Goal: Information Seeking & Learning: Learn about a topic

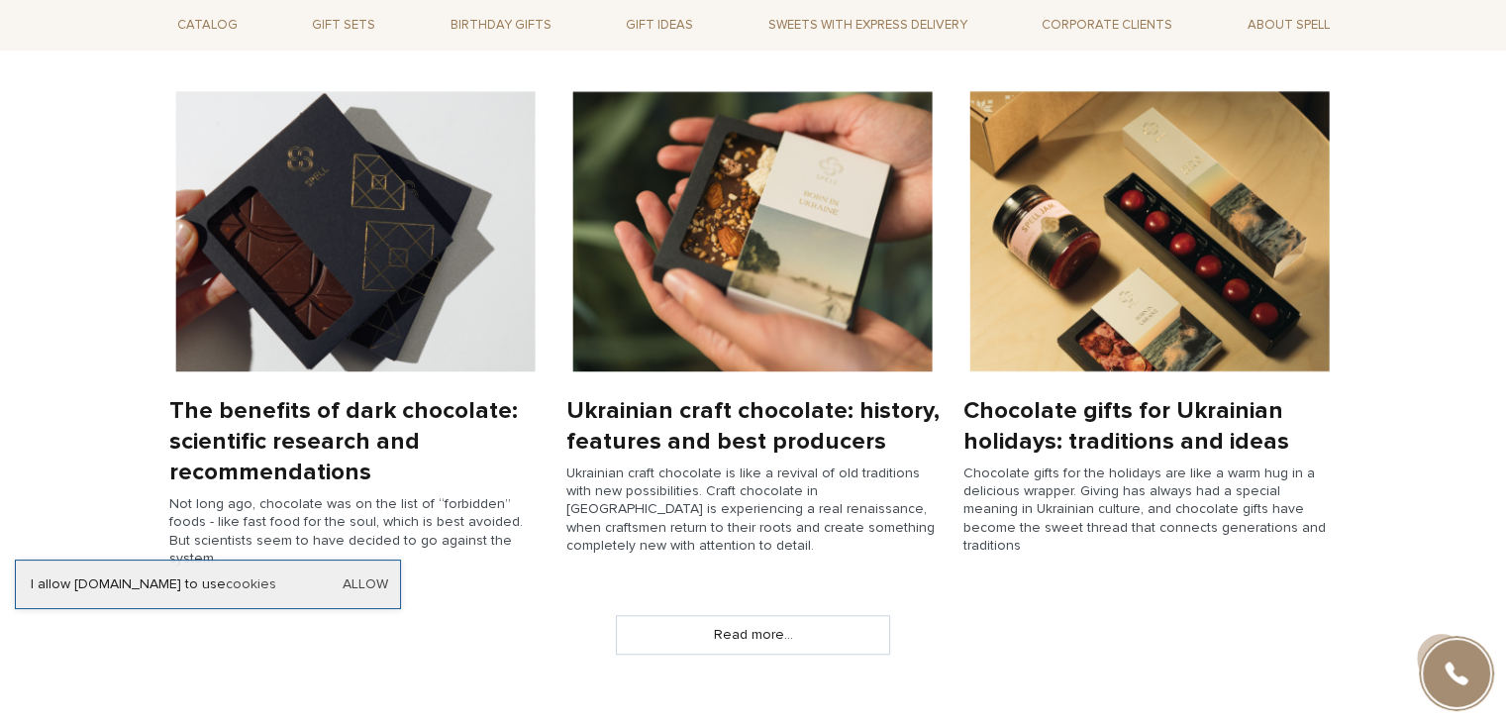
scroll to position [1485, 0]
click at [288, 323] on img at bounding box center [355, 231] width 373 height 280
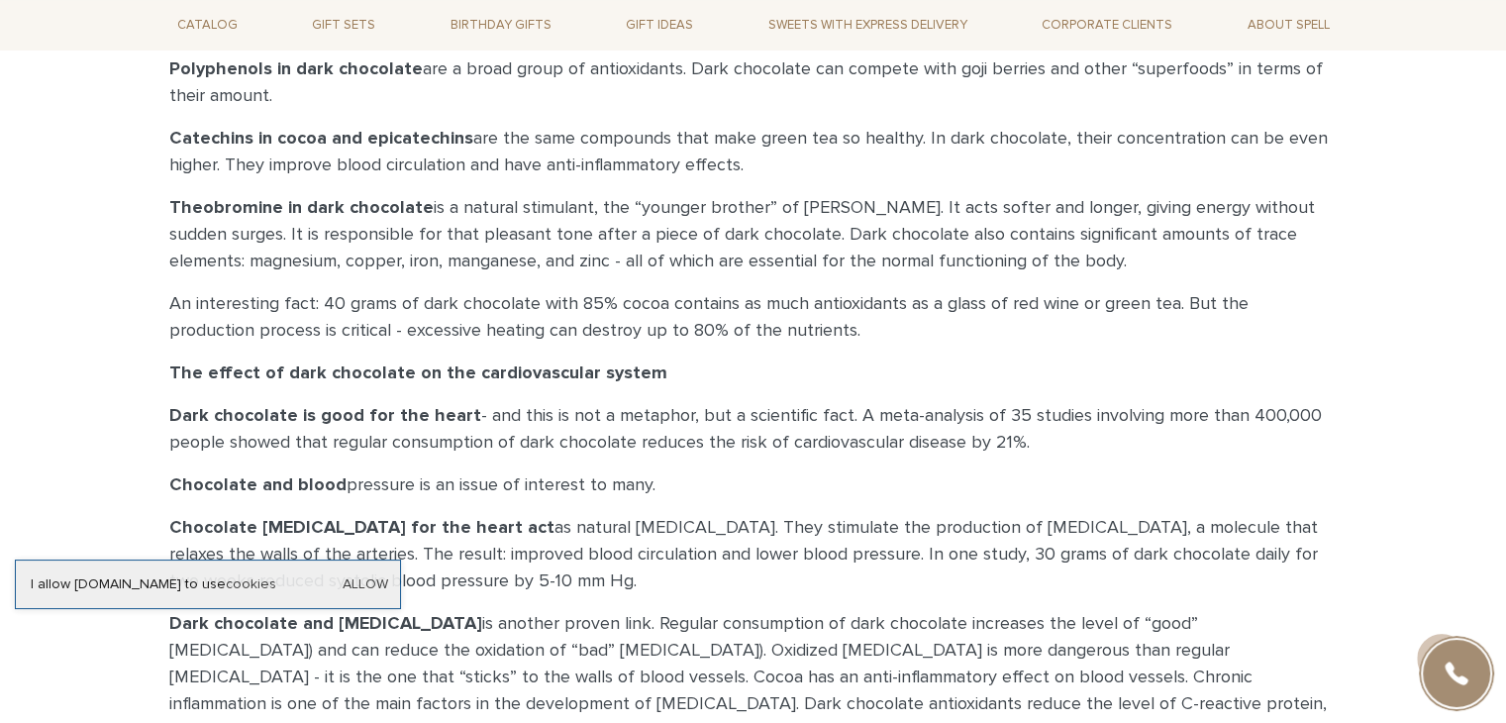
scroll to position [1881, 0]
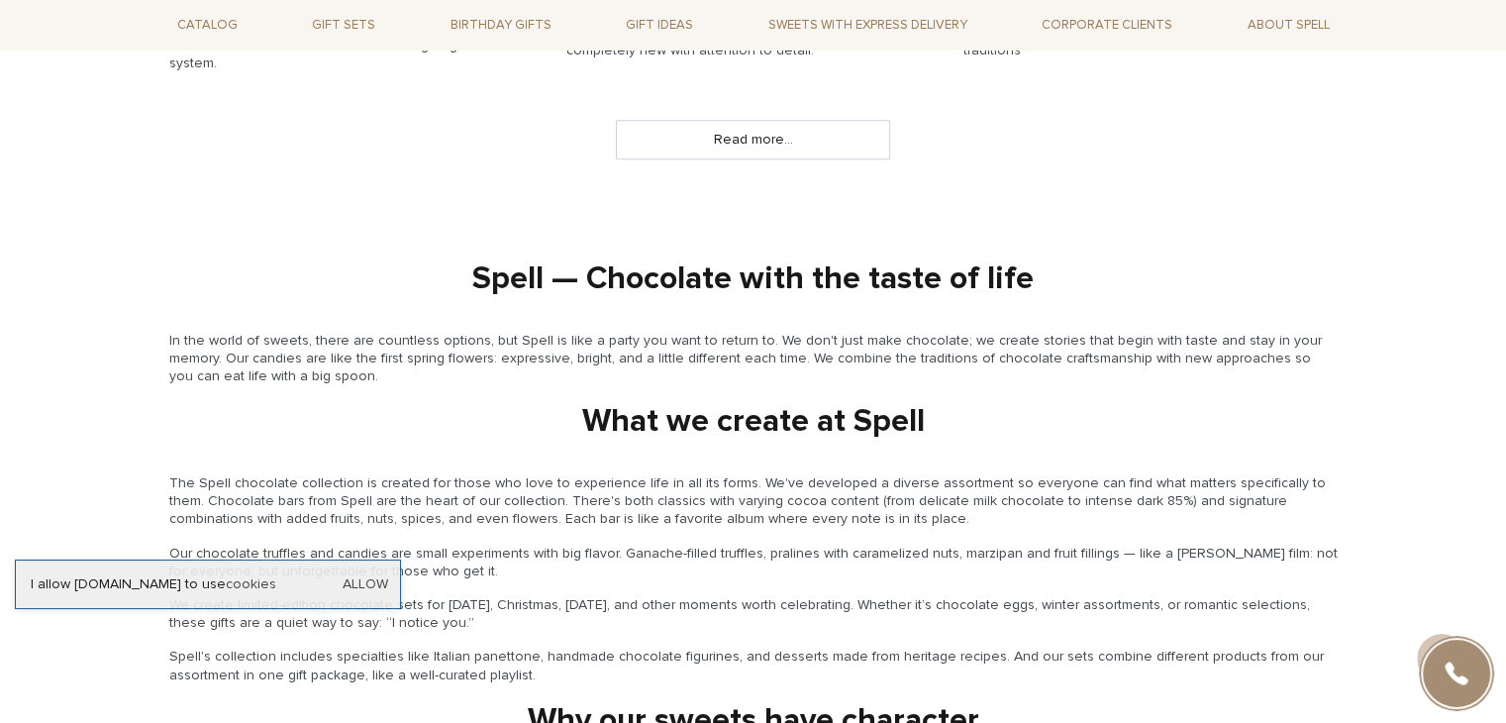
scroll to position [1881, 0]
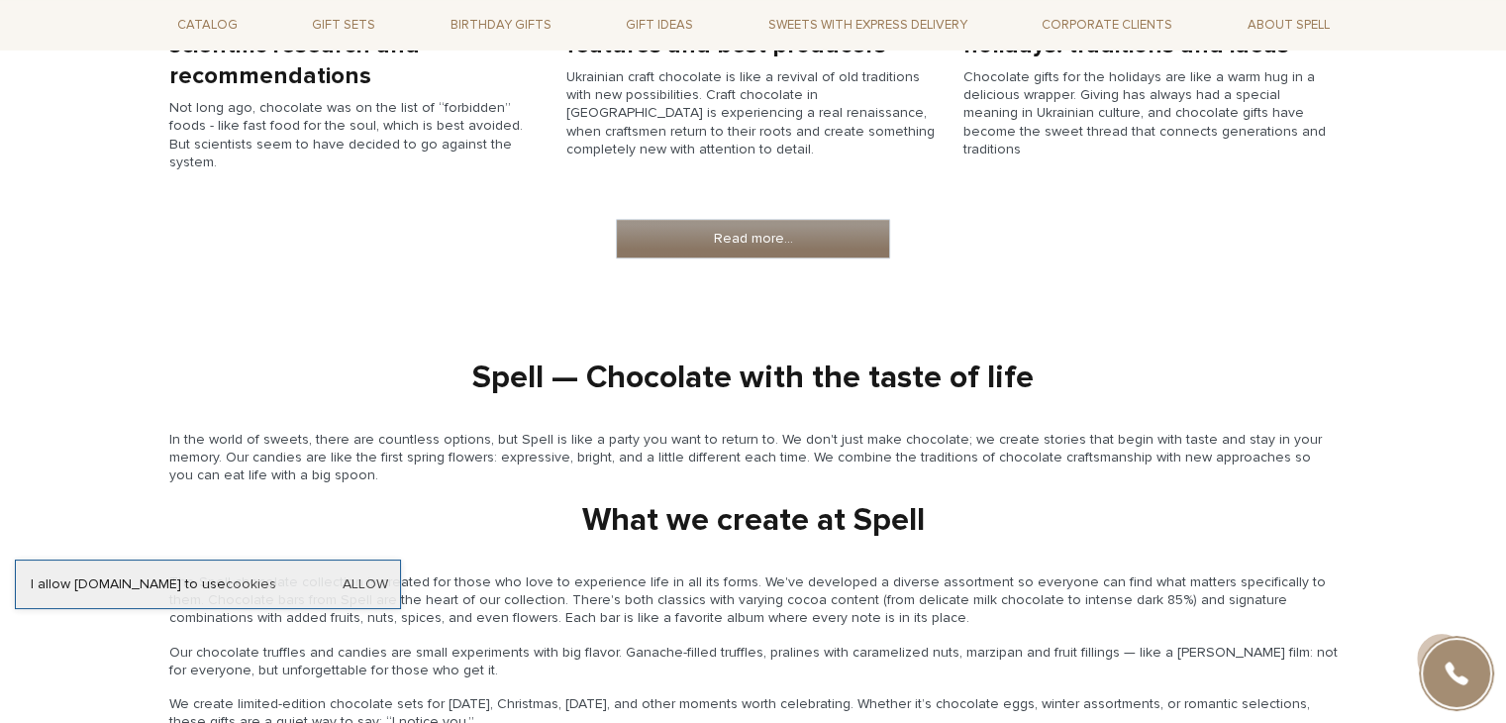
click at [697, 220] on link "Read more..." at bounding box center [753, 239] width 272 height 38
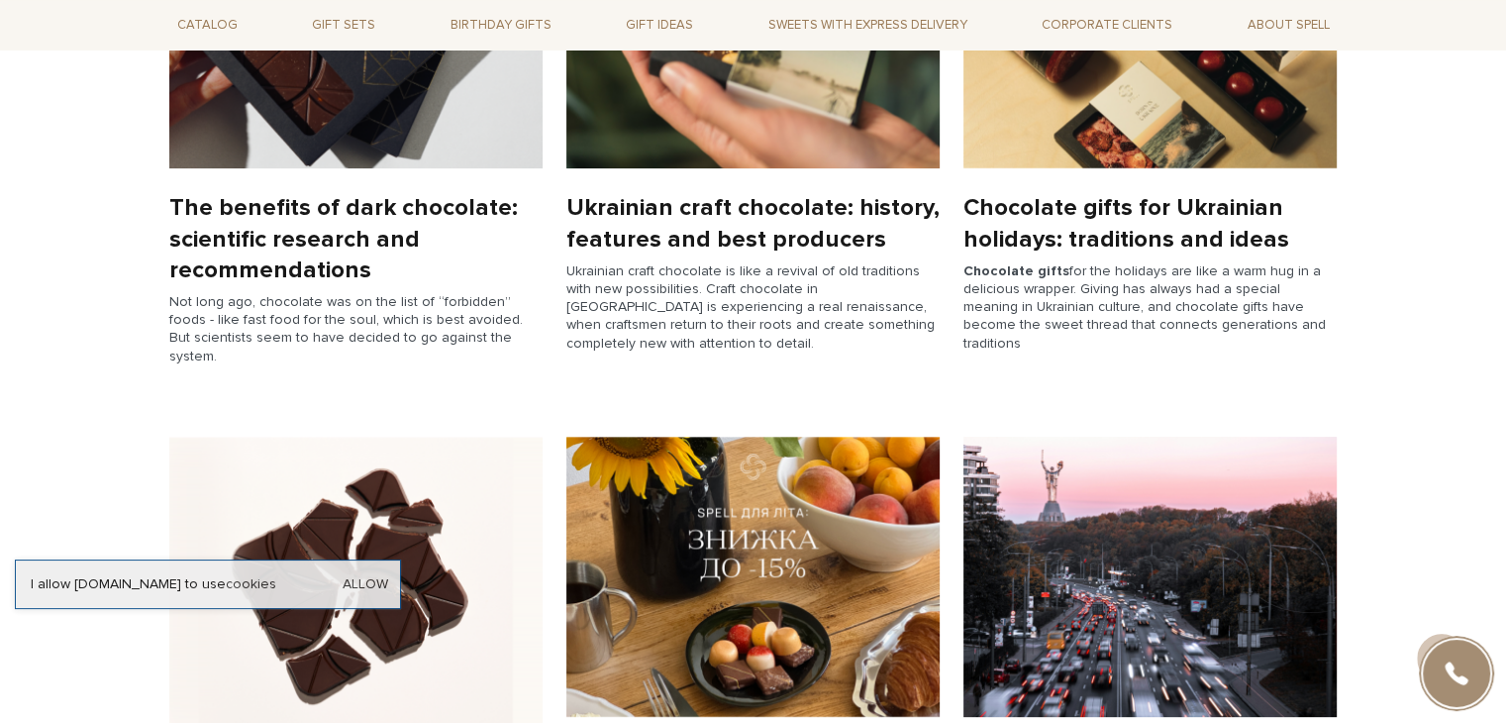
scroll to position [495, 0]
